Goal: Task Accomplishment & Management: Complete application form

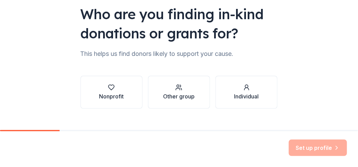
scroll to position [69, 0]
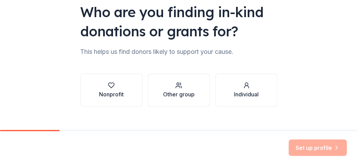
drag, startPoint x: 110, startPoint y: 83, endPoint x: 67, endPoint y: 82, distance: 43.2
click at [70, 82] on div "👋 Welcome, [PERSON_NAME]! Who are you finding in-kind donations or grants for? …" at bounding box center [179, 35] width 219 height 208
click at [109, 87] on icon "button" at bounding box center [111, 85] width 7 height 7
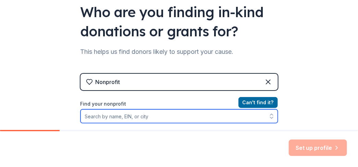
click at [107, 117] on input "Find your nonprofit" at bounding box center [178, 116] width 197 height 14
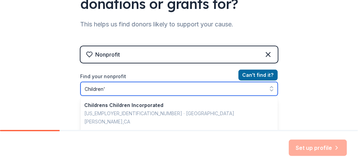
click at [105, 83] on input "Children'" at bounding box center [178, 89] width 197 height 14
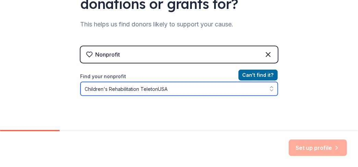
drag, startPoint x: 192, startPoint y: 89, endPoint x: -1, endPoint y: 81, distance: 193.7
click at [0, 81] on html "👋 Welcome, [PERSON_NAME]! Who are you finding in-kind donations or grants for? …" at bounding box center [179, 83] width 358 height 167
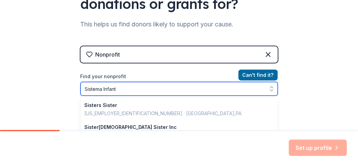
type input "Sistema [PERSON_NAME]"
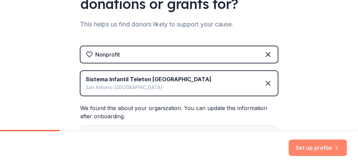
click at [316, 149] on button "Set up profile" at bounding box center [318, 147] width 58 height 16
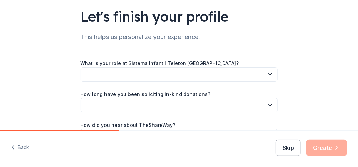
scroll to position [69, 0]
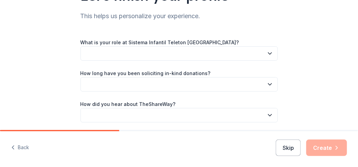
click at [90, 50] on button "button" at bounding box center [178, 53] width 197 height 14
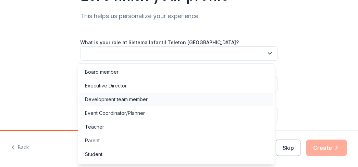
click at [94, 101] on div "Development team member" at bounding box center [116, 99] width 63 height 8
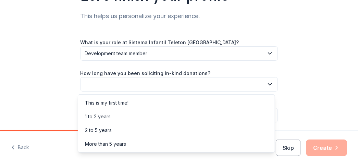
click at [95, 84] on button "button" at bounding box center [178, 84] width 197 height 14
click at [102, 142] on div "More than 5 years" at bounding box center [105, 144] width 41 height 8
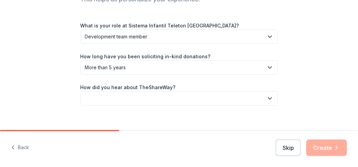
scroll to position [94, 0]
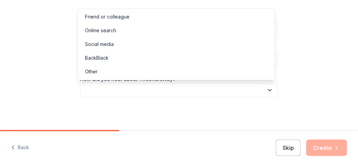
click at [97, 96] on button "button" at bounding box center [178, 90] width 197 height 14
click at [104, 31] on div "Online search" at bounding box center [100, 30] width 31 height 8
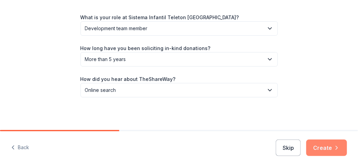
click at [326, 147] on button "Create" at bounding box center [326, 147] width 41 height 16
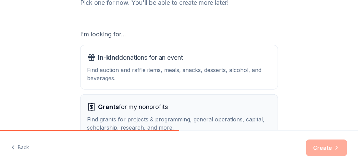
scroll to position [103, 0]
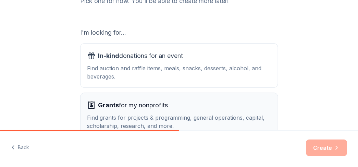
click at [105, 103] on span "Grants" at bounding box center [108, 104] width 21 height 7
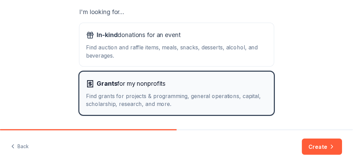
scroll to position [137, 0]
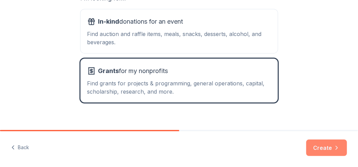
click at [321, 146] on button "Create" at bounding box center [326, 147] width 41 height 16
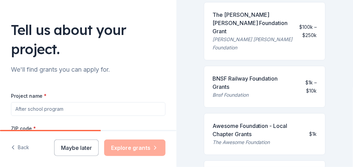
scroll to position [69, 0]
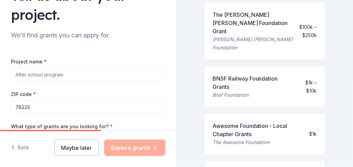
click at [29, 75] on input "Project name *" at bounding box center [88, 75] width 154 height 14
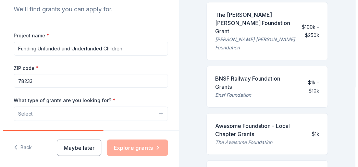
scroll to position [137, 0]
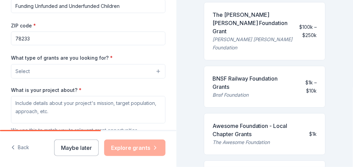
type input "Funding Unfunded and Underfunded Children"
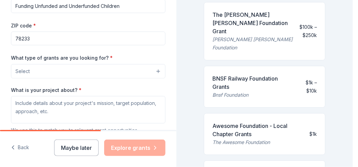
click at [152, 71] on button "Select" at bounding box center [88, 71] width 154 height 14
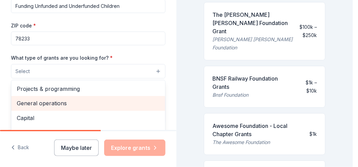
click at [53, 100] on span "General operations" at bounding box center [88, 103] width 143 height 9
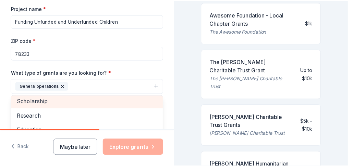
scroll to position [66, 0]
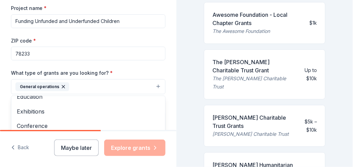
drag, startPoint x: 350, startPoint y: 65, endPoint x: 348, endPoint y: 80, distance: 14.5
click at [348, 80] on div "Tell us about your project. We'll find grants you can apply for. Project name *…" at bounding box center [176, 83] width 353 height 167
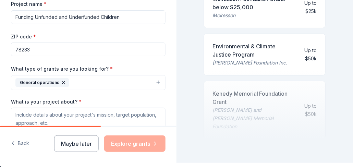
scroll to position [8, 0]
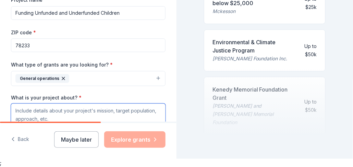
click at [59, 107] on textarea "What is your project about? *" at bounding box center [88, 116] width 154 height 27
click at [46, 115] on textarea "What is your project about? *" at bounding box center [88, 116] width 154 height 27
paste textarea "1. Support delivery of comprehensive care to unfunded and underfunded patients …"
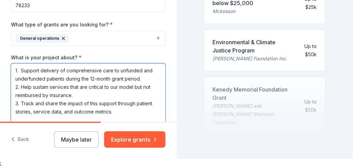
scroll to position [1, 0]
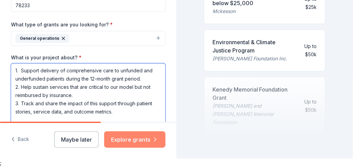
type textarea "1. Support delivery of comprehensive care to unfunded and underfunded patients …"
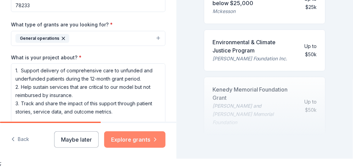
click at [138, 138] on button "Explore grants" at bounding box center [134, 139] width 61 height 16
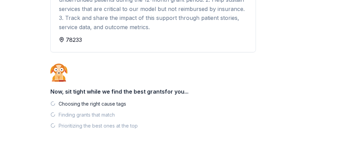
scroll to position [126, 0]
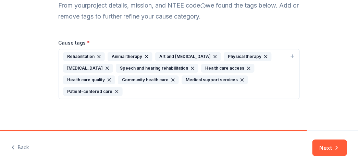
scroll to position [79, 0]
click at [232, 53] on div "Physical therapy" at bounding box center [248, 56] width 48 height 9
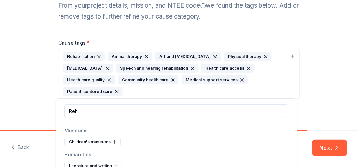
scroll to position [0, 0]
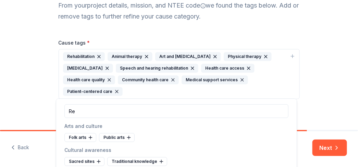
type input "R"
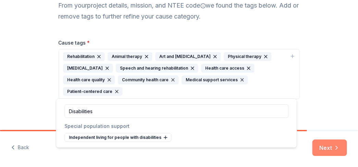
type input "Disabilities"
click at [328, 148] on button "Next" at bounding box center [329, 147] width 35 height 16
